Goal: Find specific page/section: Find specific page/section

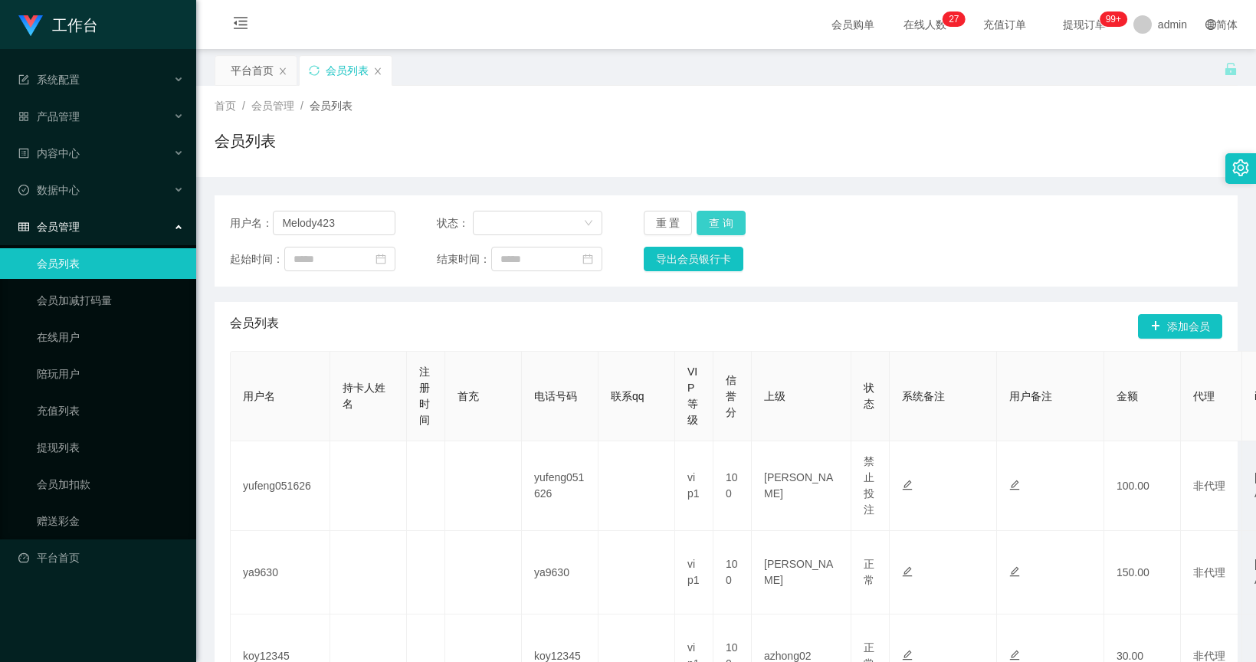
type input "Melody423"
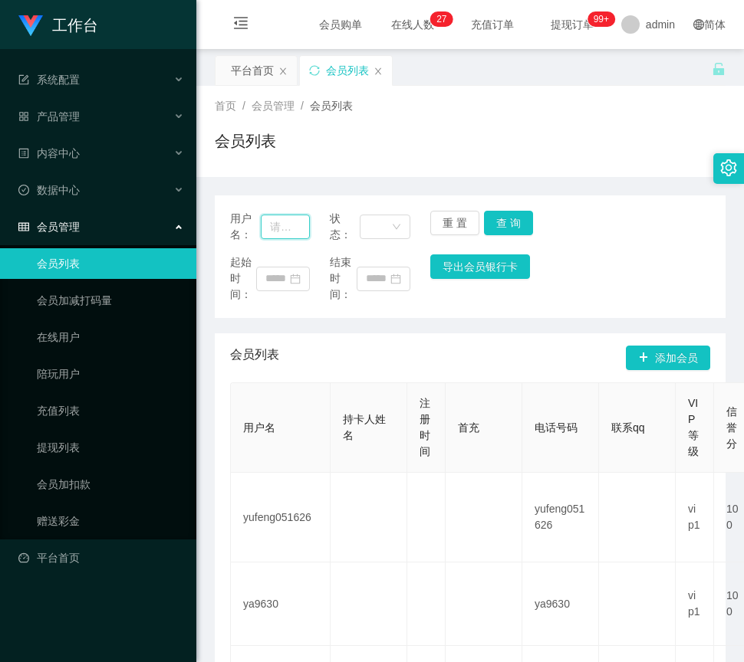
click at [287, 230] on input "text" at bounding box center [285, 227] width 49 height 25
paste input "Melody423"
type input "Melody423"
